Goal: Information Seeking & Learning: Learn about a topic

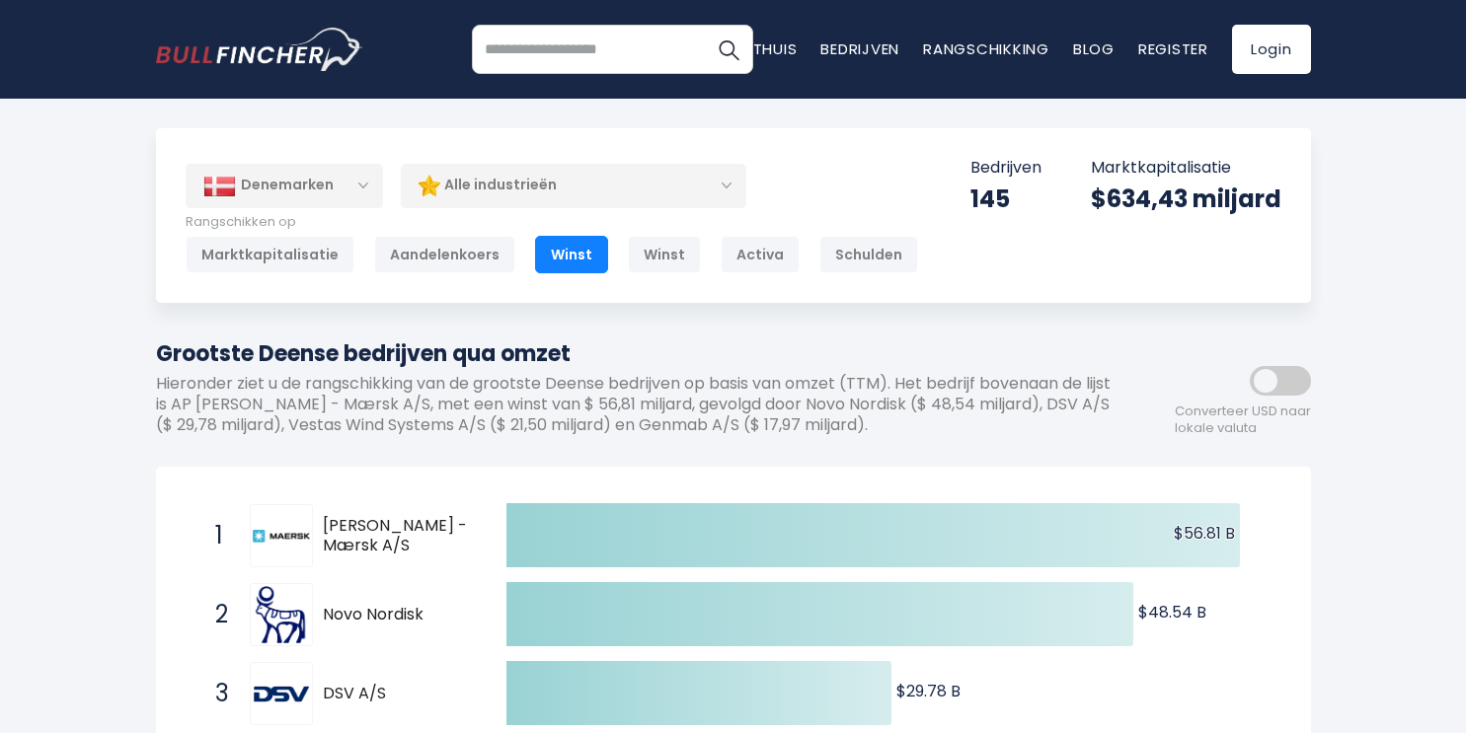
scroll to position [570, 0]
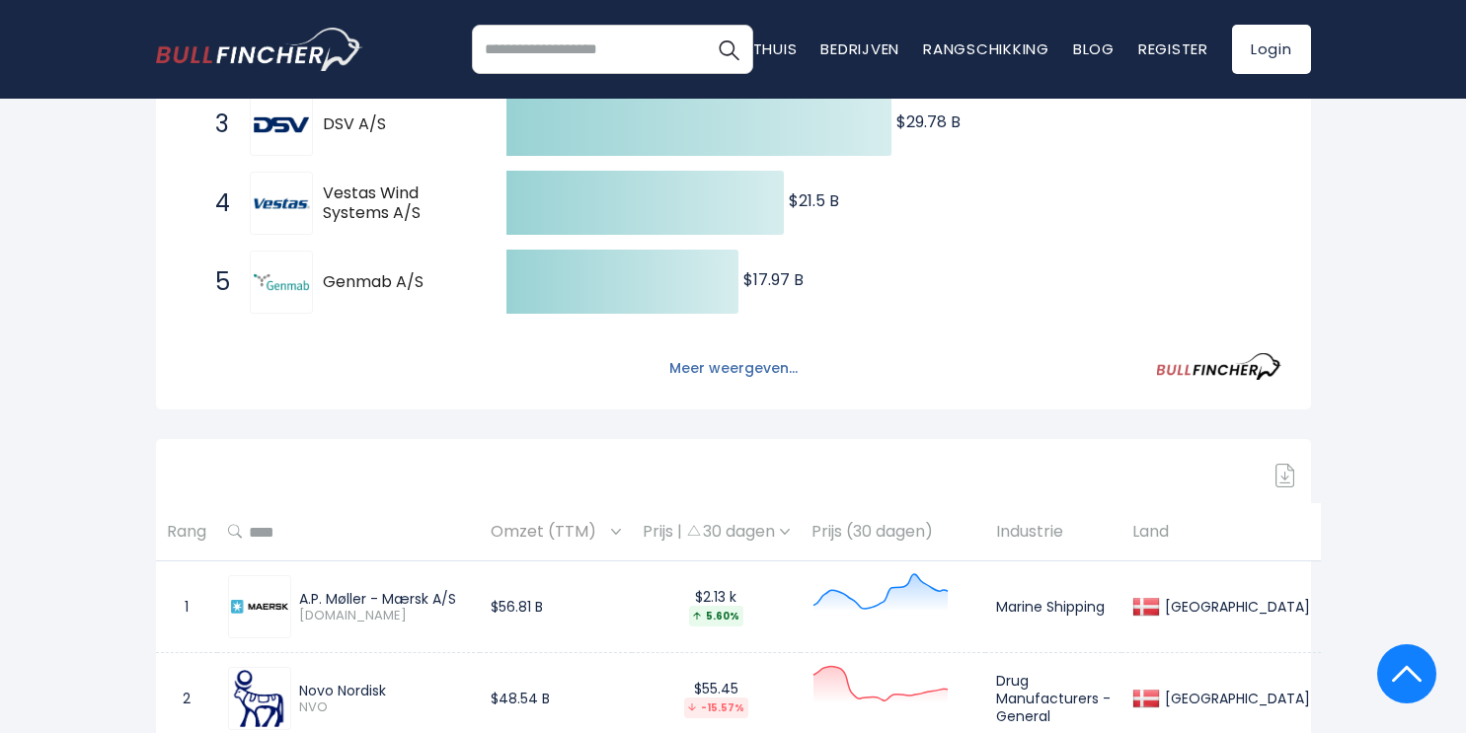
click at [759, 376] on font "Meer weergeven..." at bounding box center [733, 368] width 128 height 20
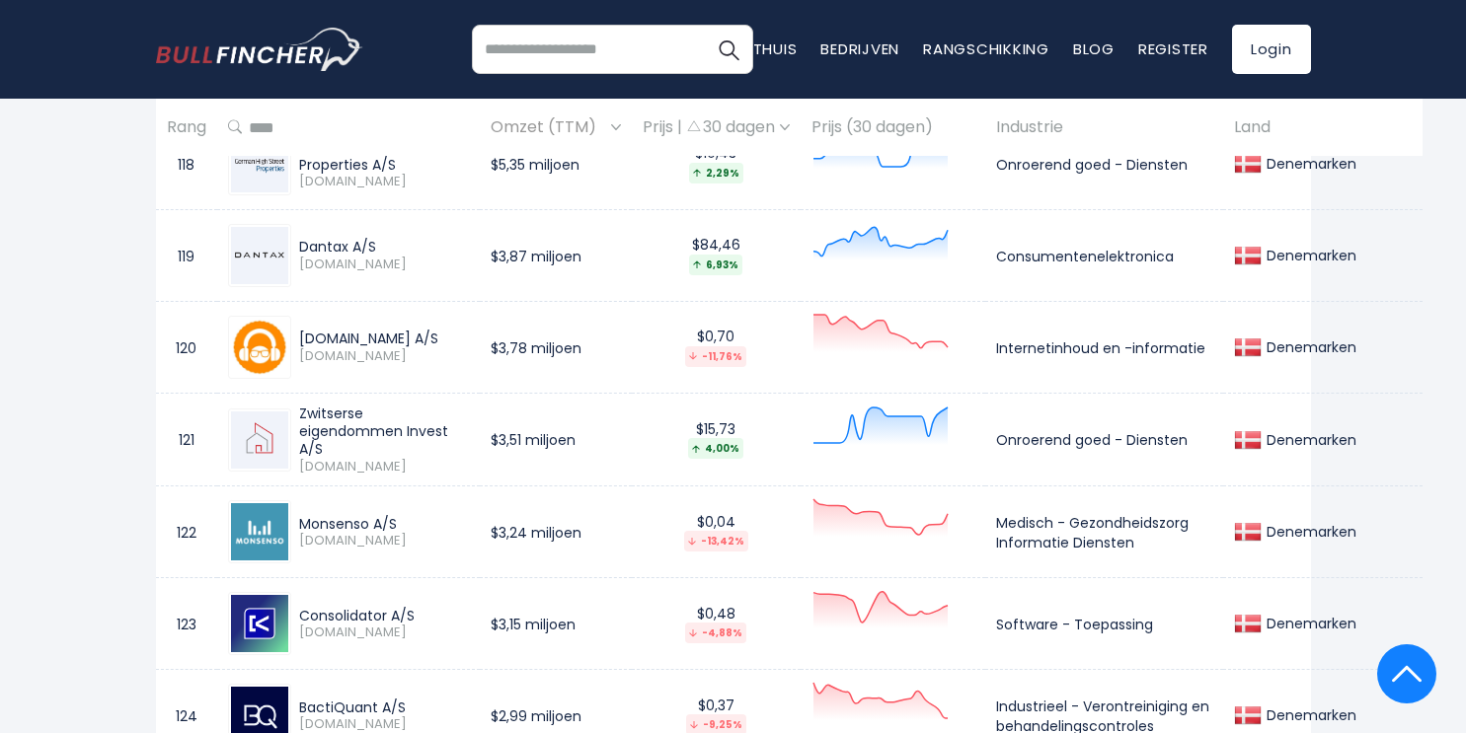
scroll to position [12143, 0]
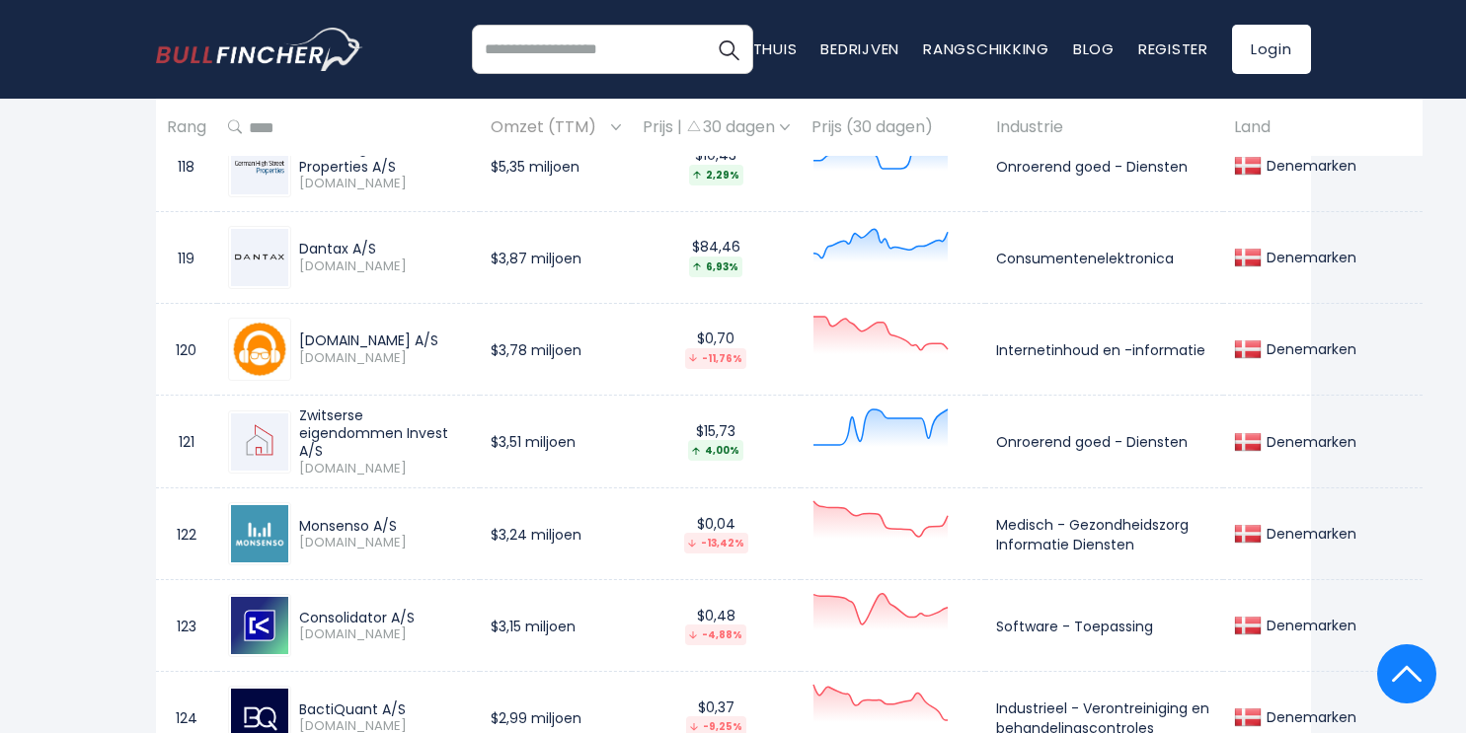
click at [548, 53] on input "search" at bounding box center [612, 49] width 280 height 49
type input "*******"
click at [704, 25] on button "Zoekopdracht" at bounding box center [728, 49] width 49 height 49
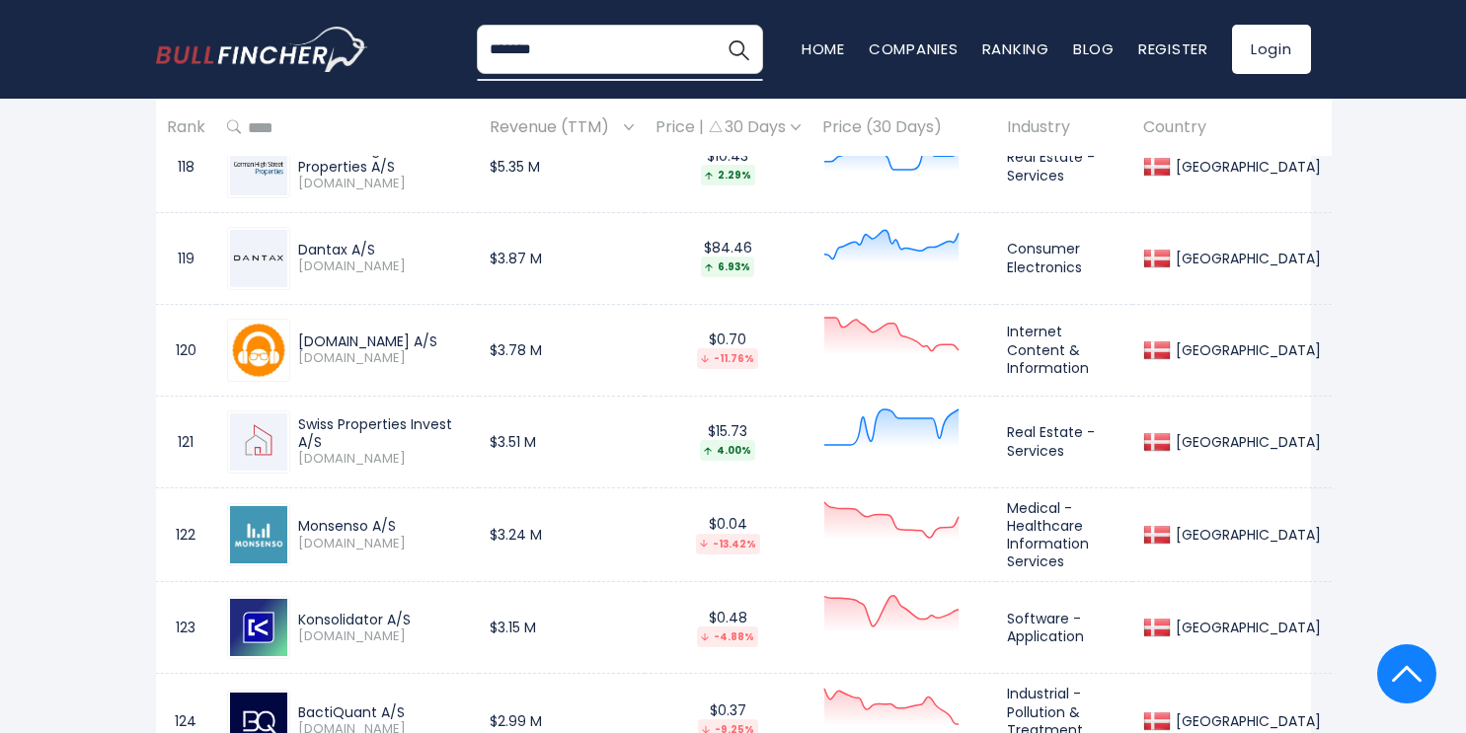
scroll to position [12141, 0]
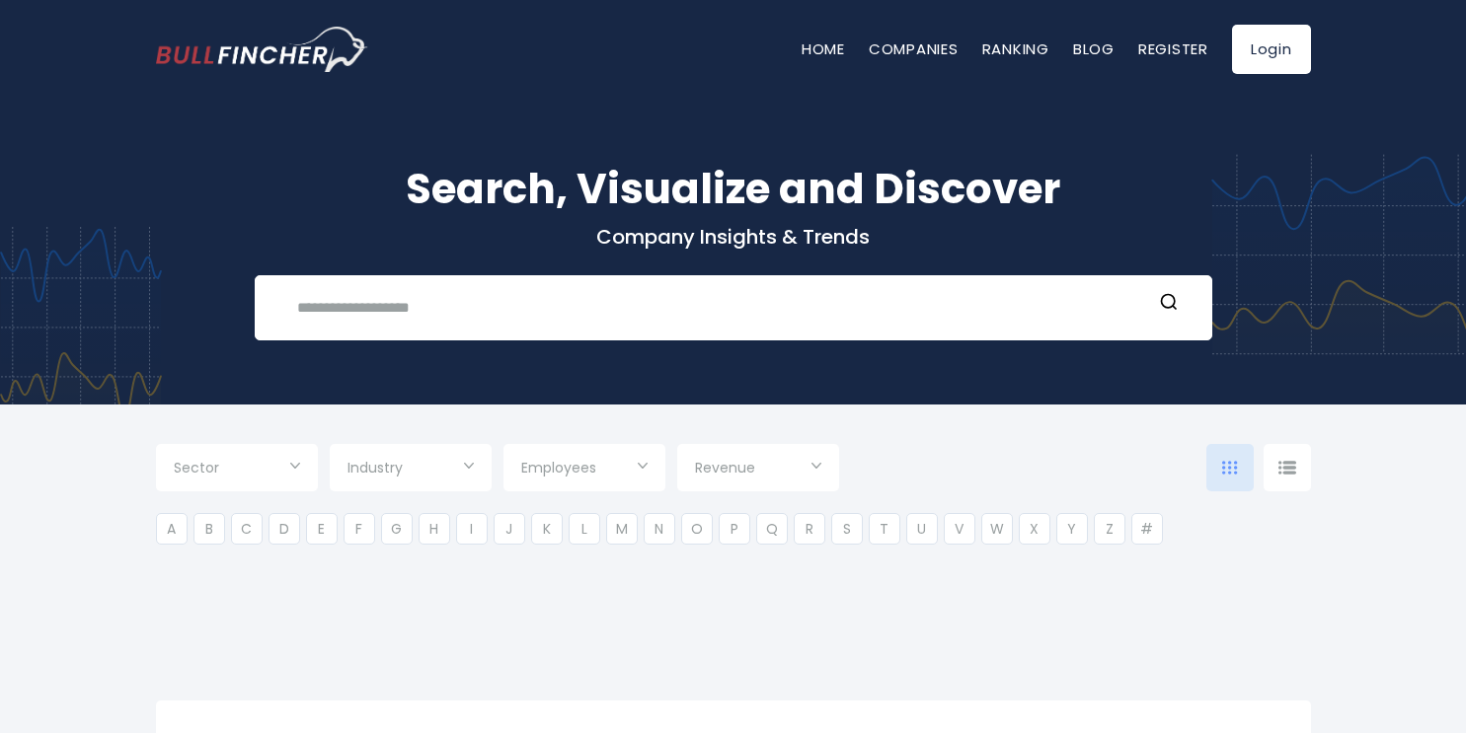
type input "***"
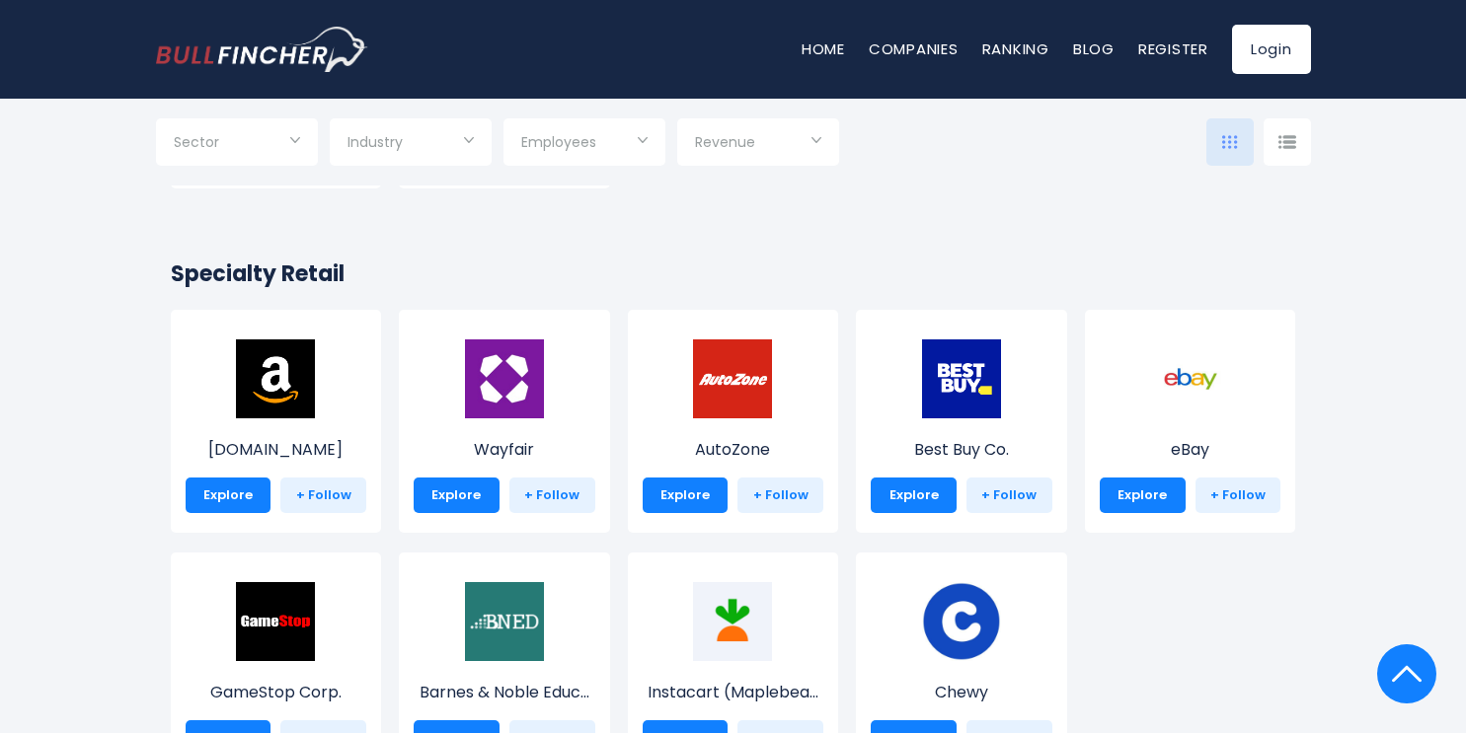
scroll to position [670, 0]
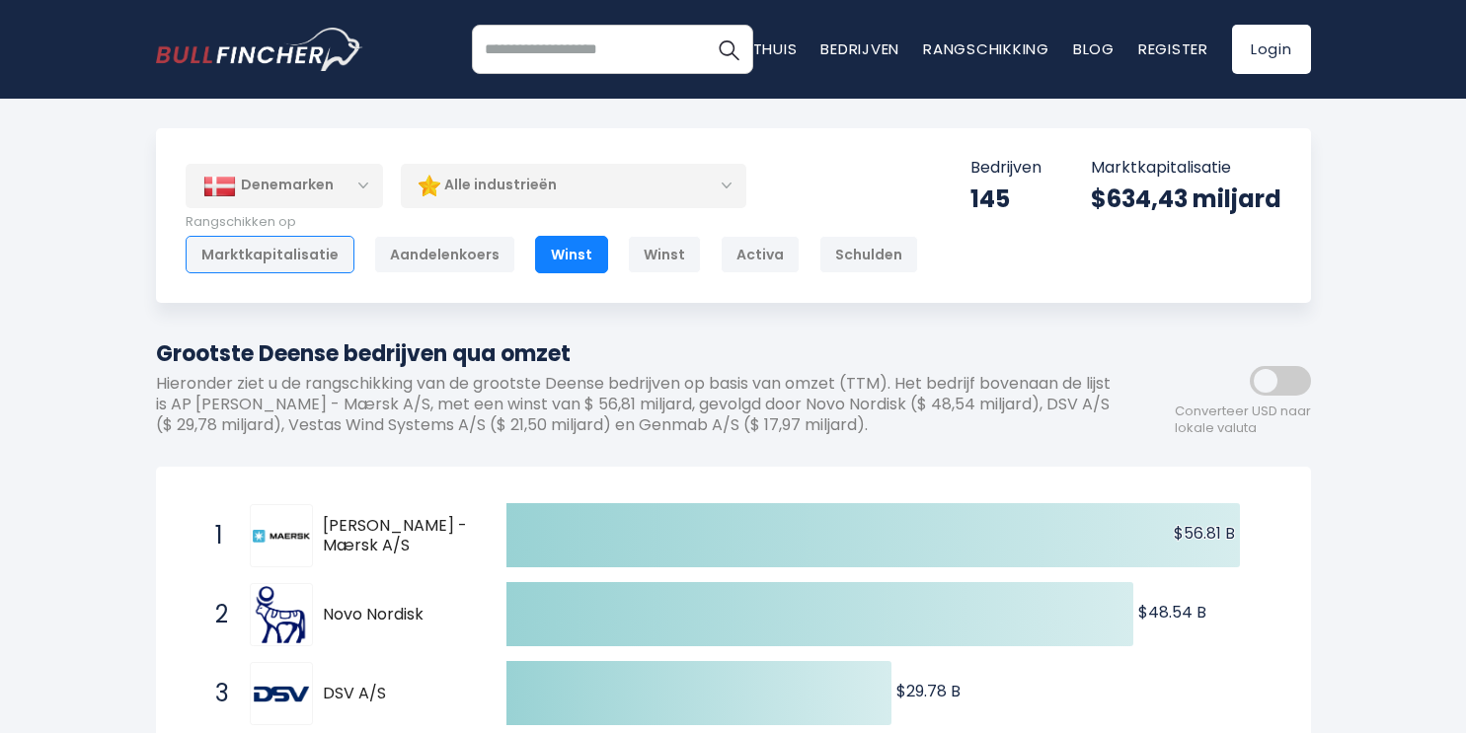
click at [319, 248] on font "Marktkapitalisatie" at bounding box center [269, 255] width 137 height 20
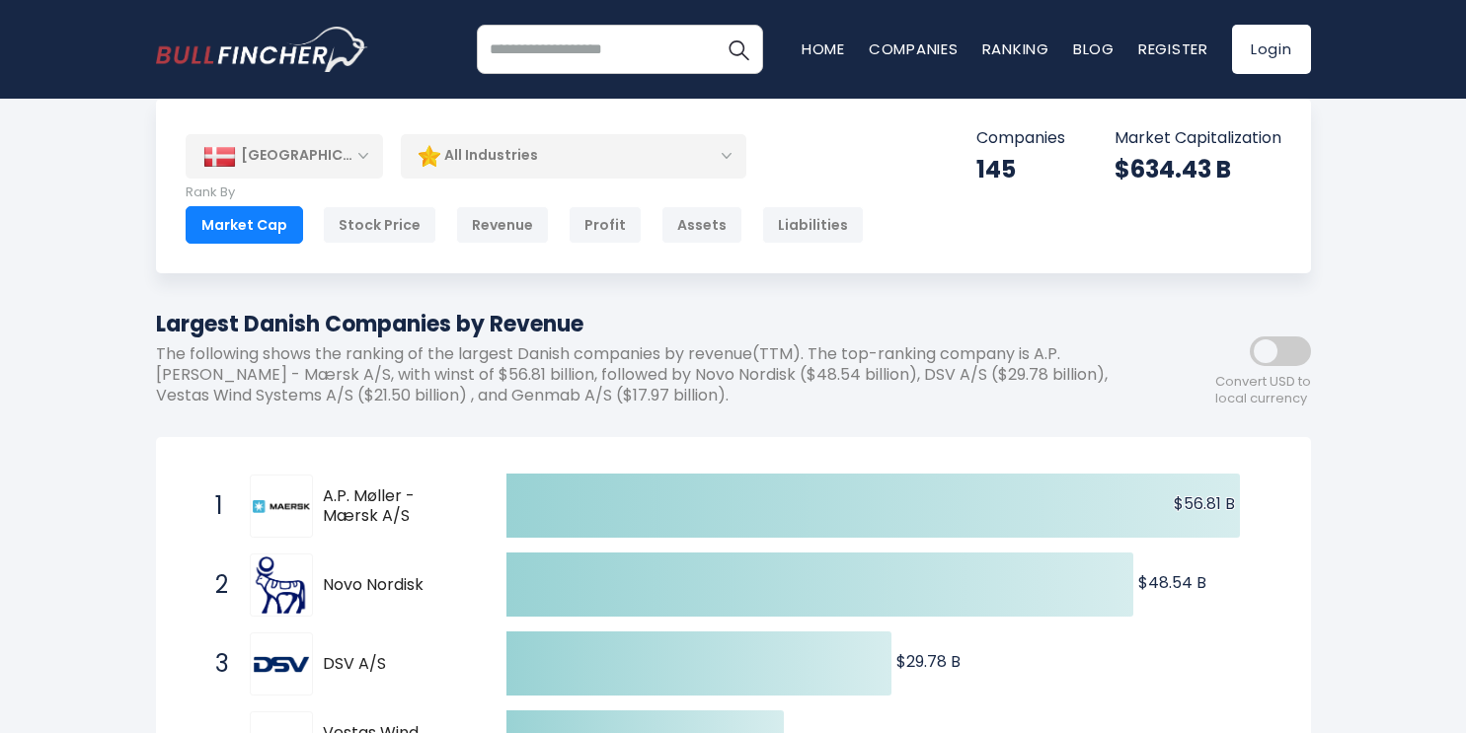
scroll to position [29, 0]
click at [687, 166] on div "All Industries" at bounding box center [574, 156] width 346 height 45
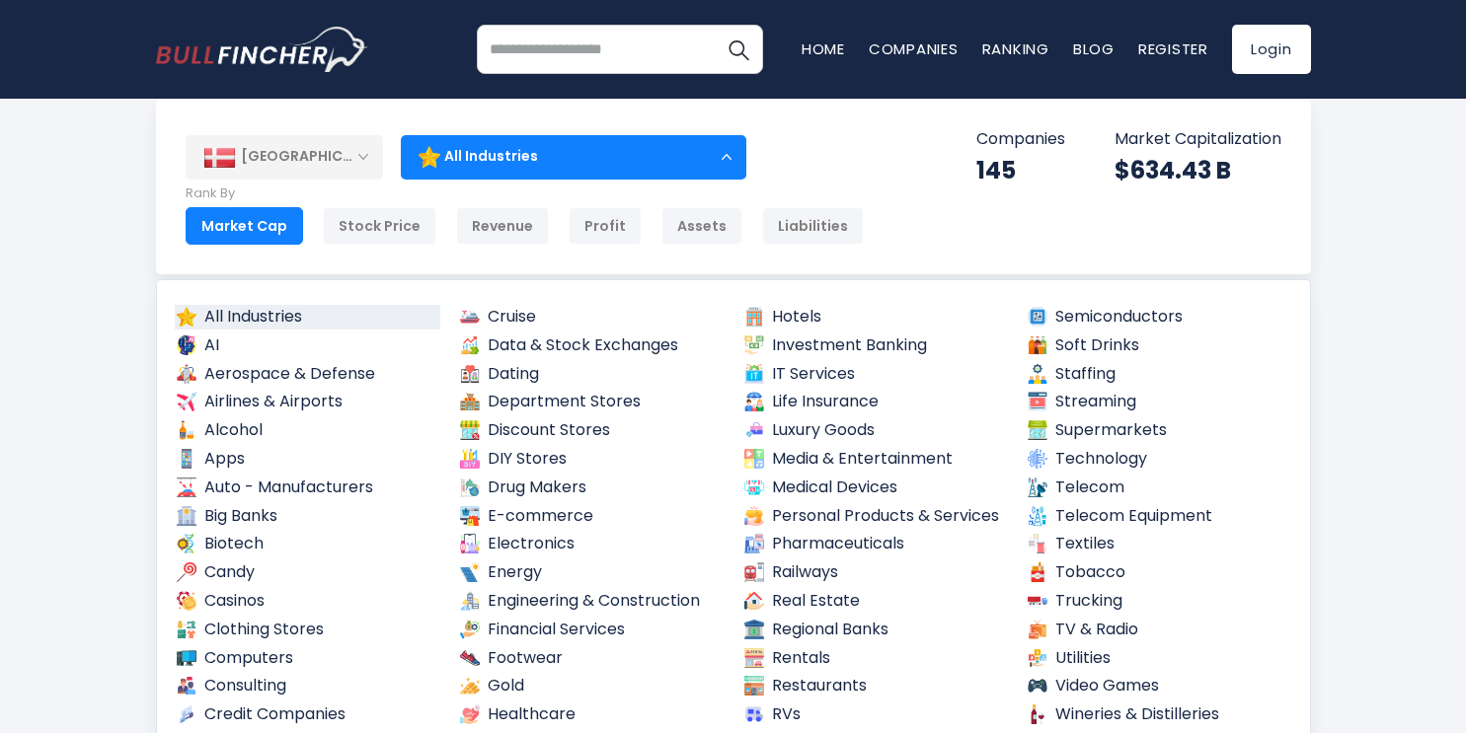
click at [687, 166] on div "All Industries" at bounding box center [574, 156] width 346 height 45
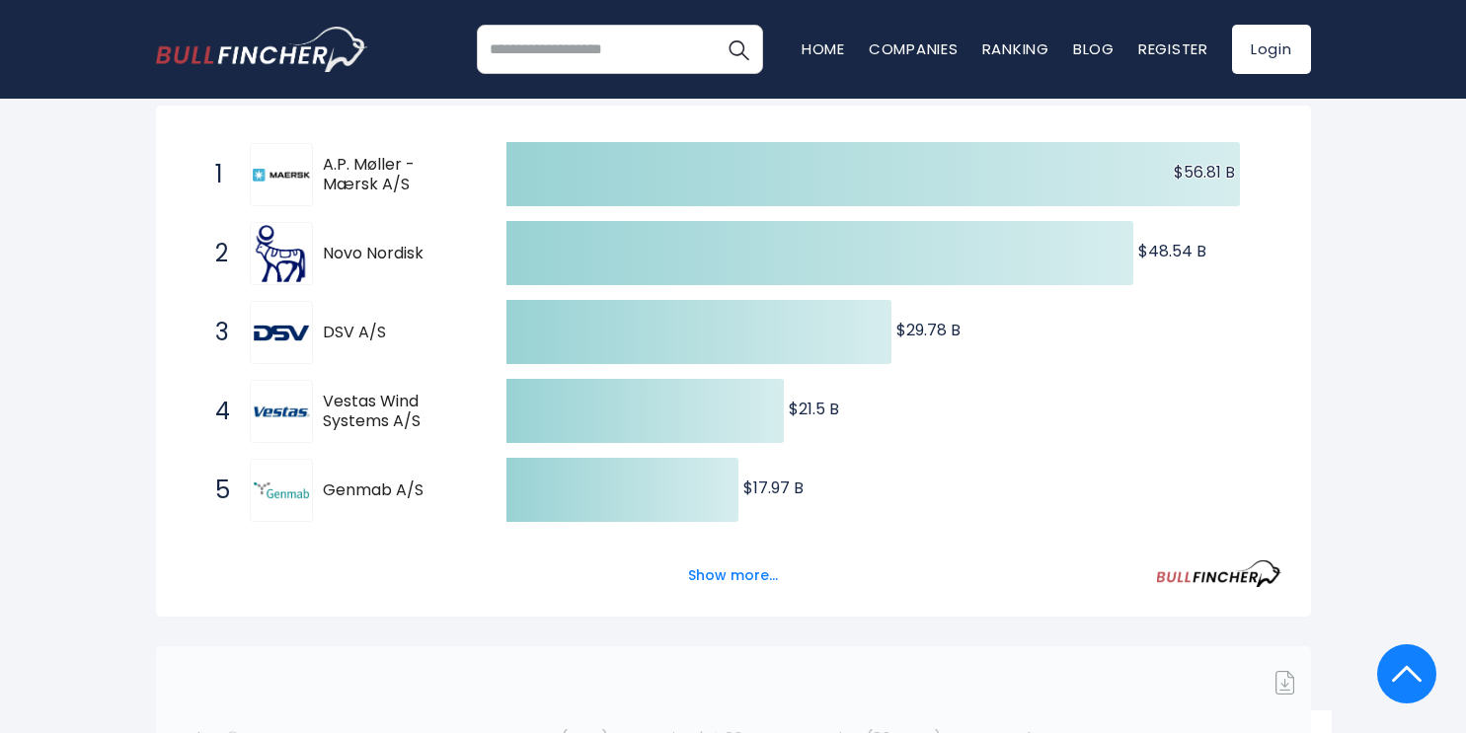
scroll to position [352, 0]
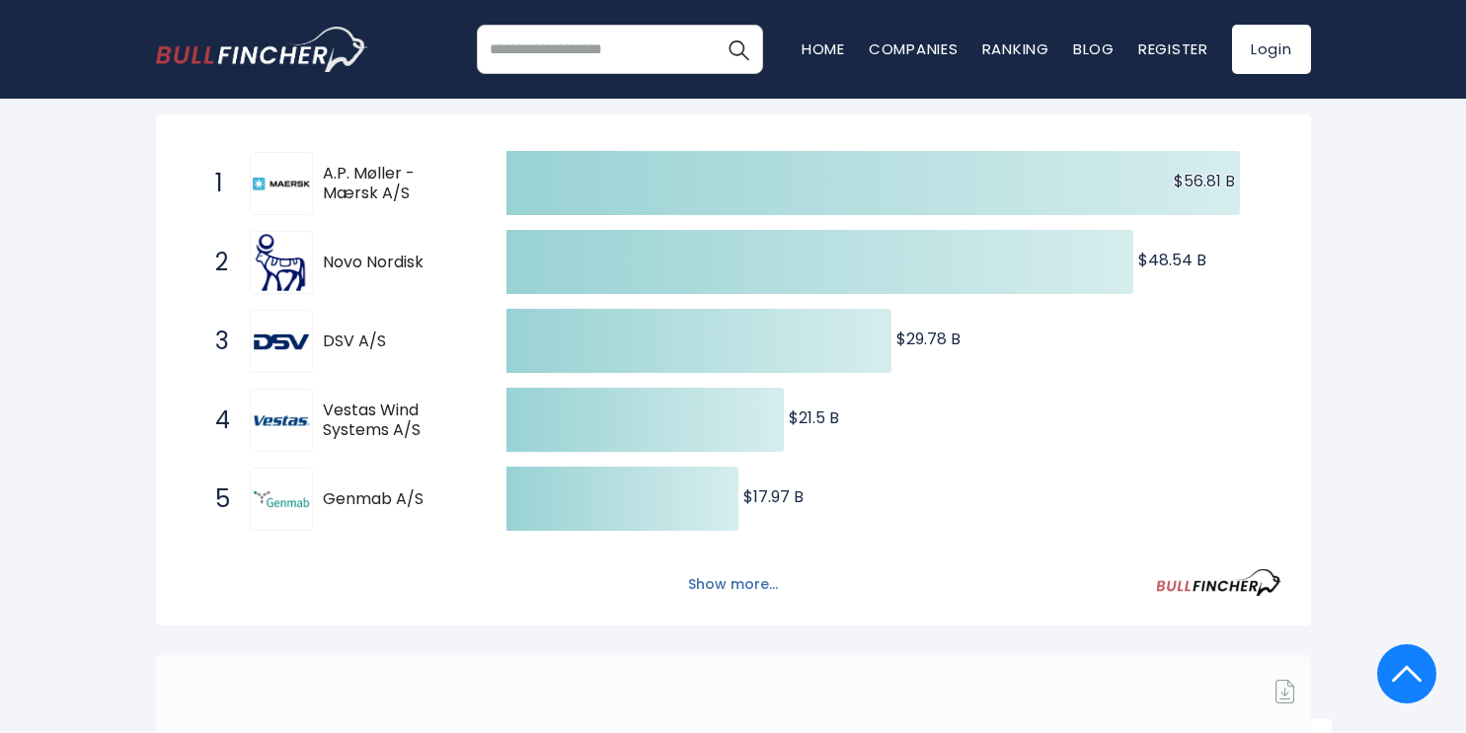
click at [690, 592] on button "Show more..." at bounding box center [733, 585] width 114 height 33
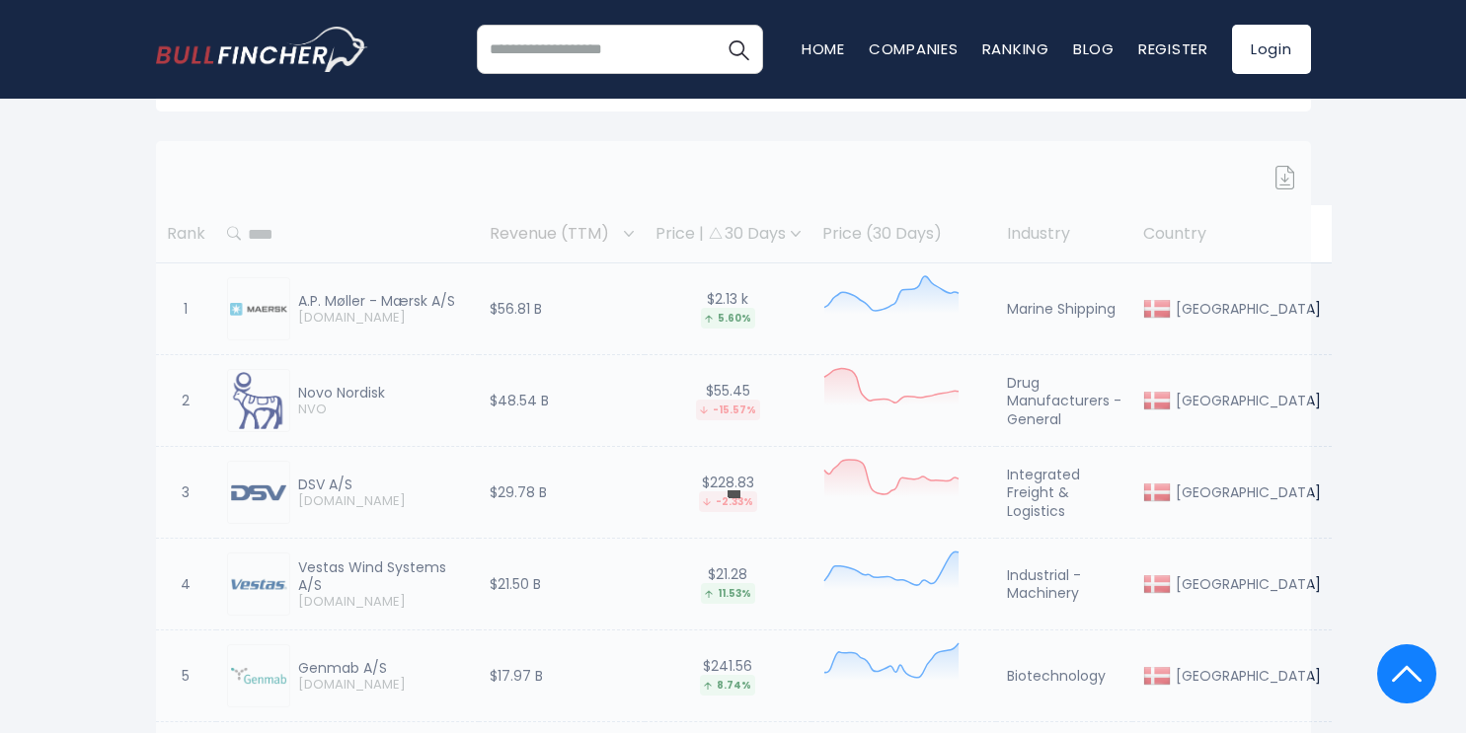
scroll to position [1247, 0]
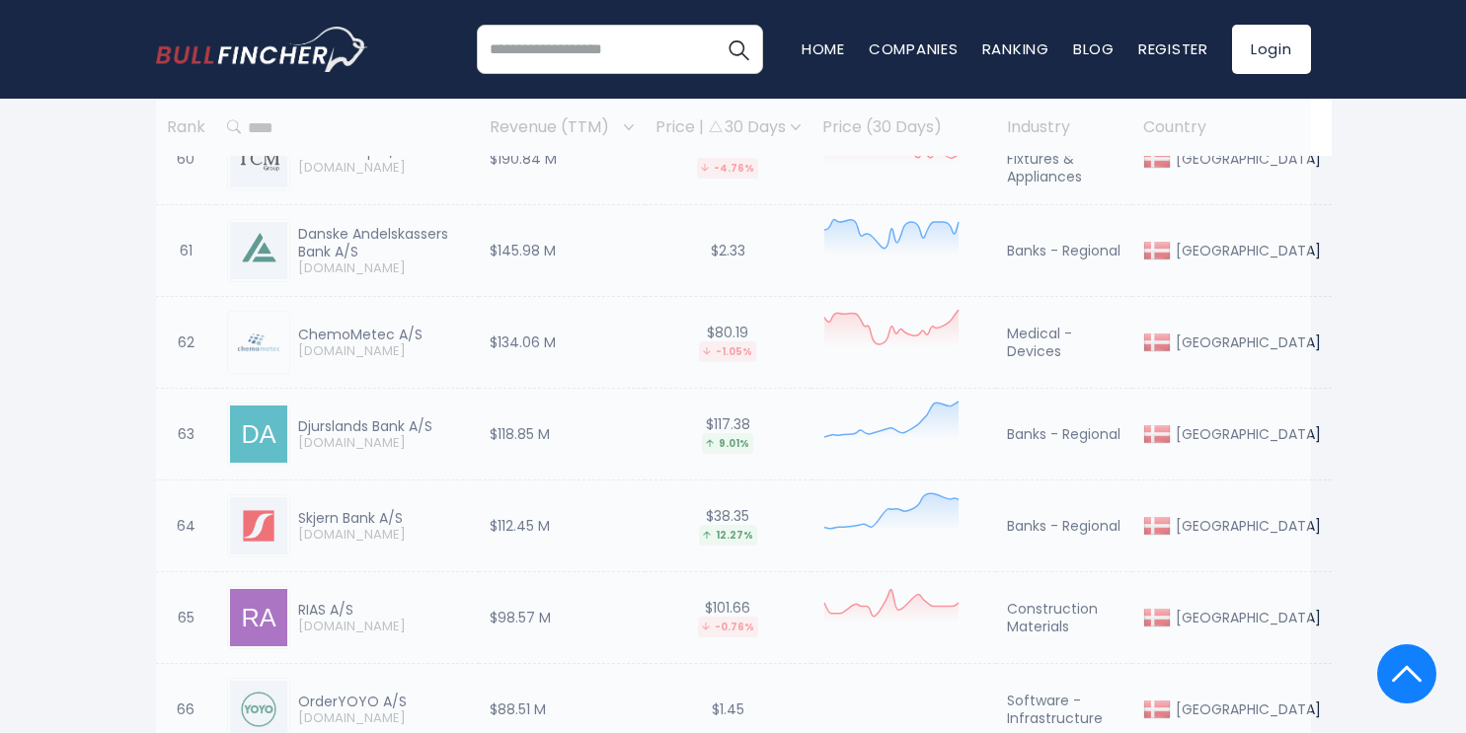
scroll to position [6835, 0]
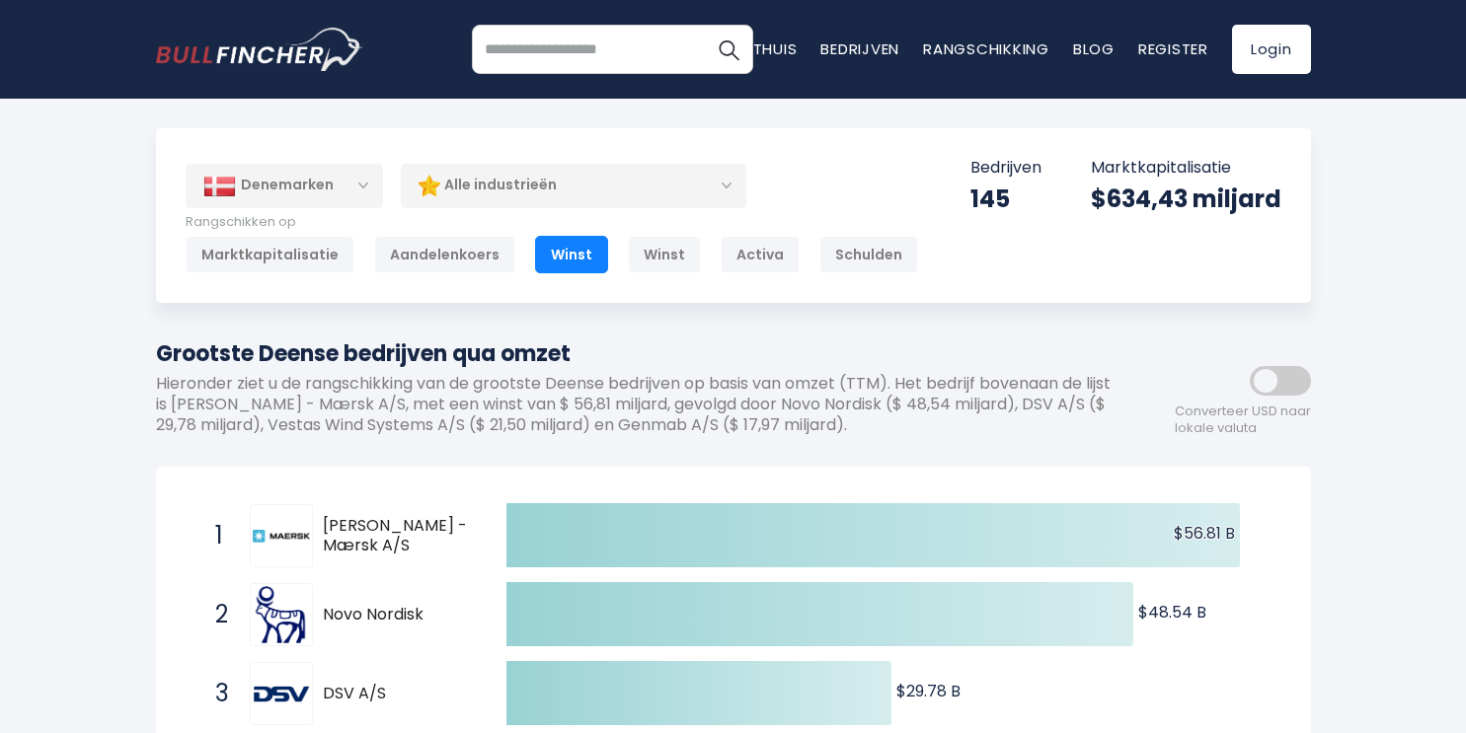
click at [572, 45] on input "search" at bounding box center [612, 49] width 280 height 49
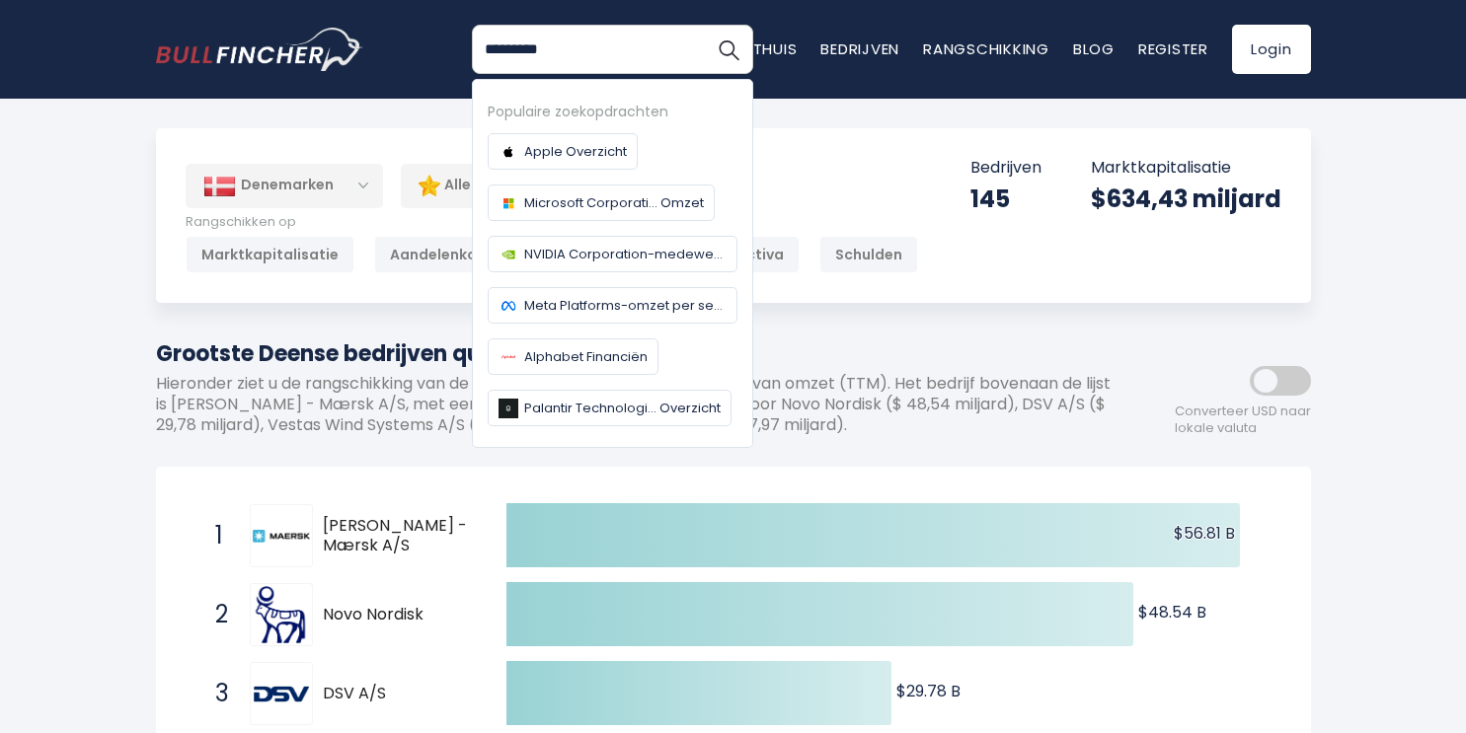
type input "*********"
click at [704, 25] on button "Zoekopdracht" at bounding box center [728, 49] width 49 height 49
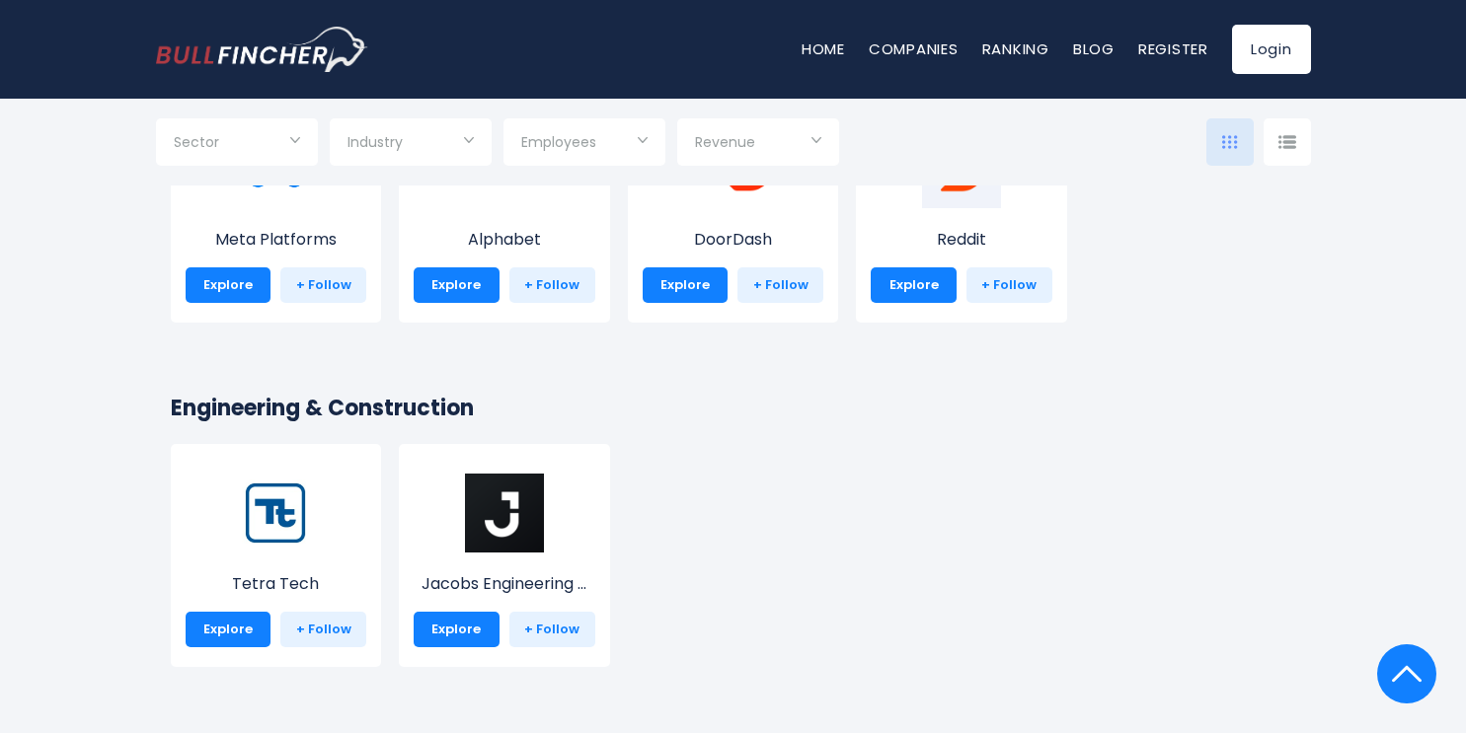
scroll to position [3349, 0]
